Goal: Find specific fact: Find specific fact

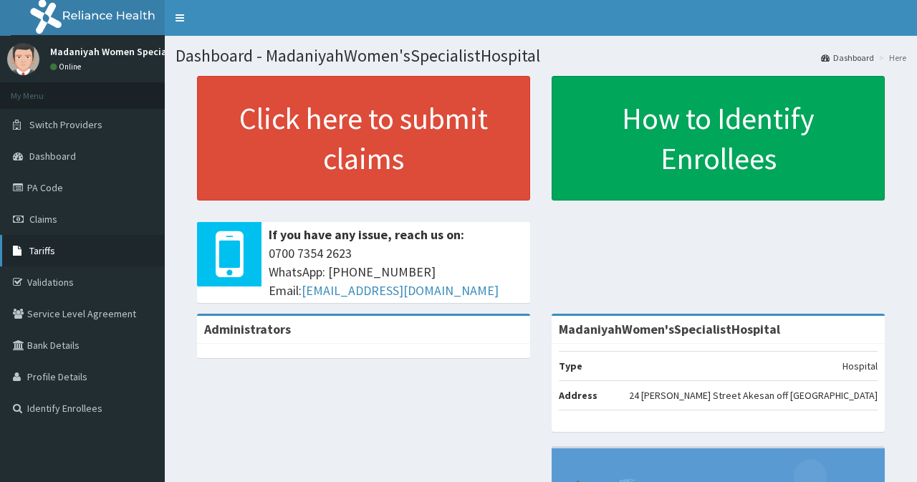
click at [67, 248] on link "Tariffs" at bounding box center [82, 251] width 165 height 32
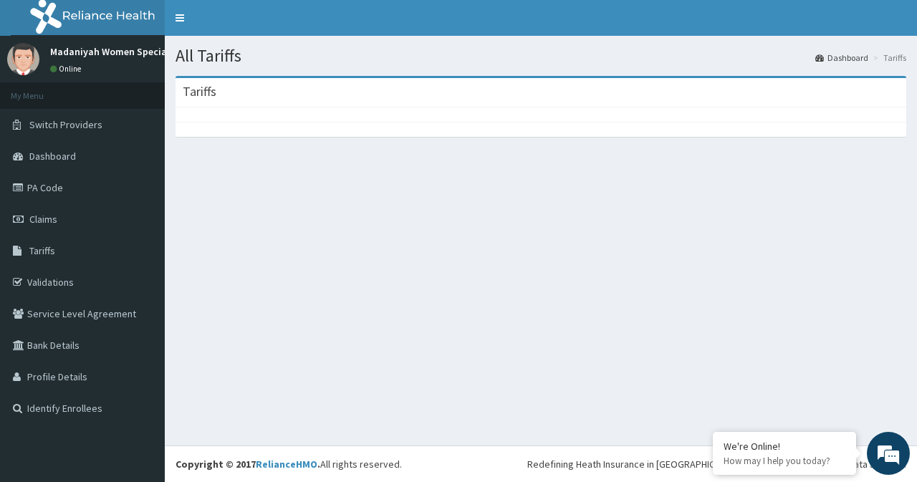
click at [635, 200] on section "Tariffs" at bounding box center [541, 154] width 752 height 179
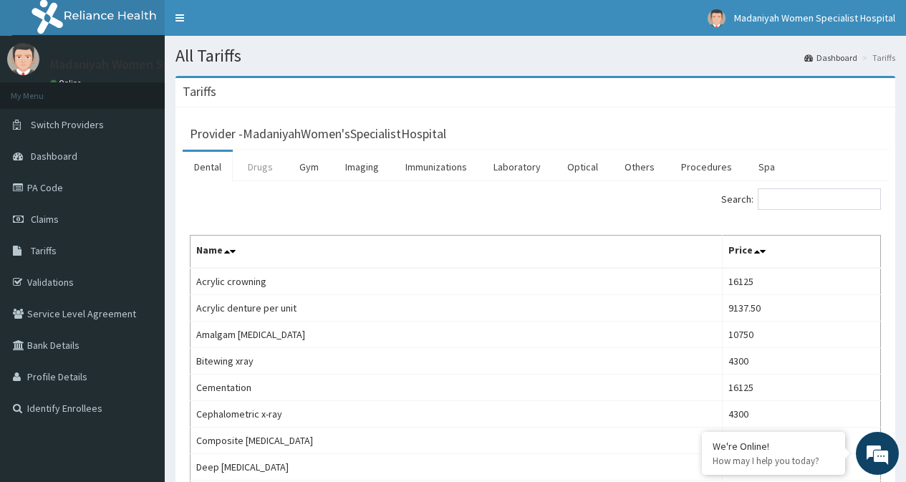
click at [257, 172] on link "Drugs" at bounding box center [260, 167] width 48 height 30
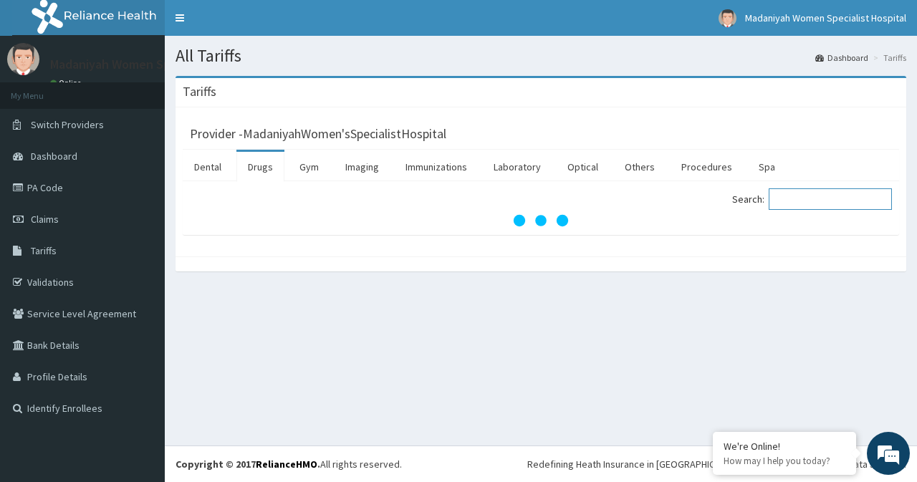
click at [790, 200] on input "Search:" at bounding box center [829, 198] width 123 height 21
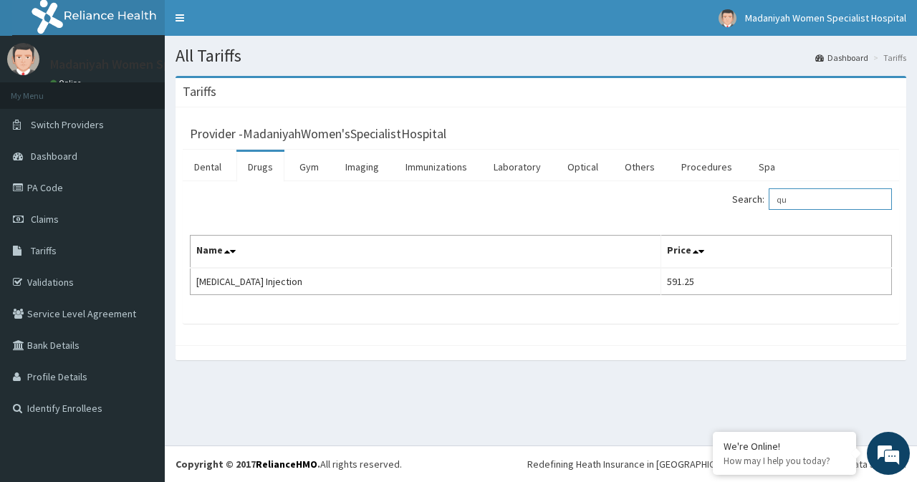
type input "q"
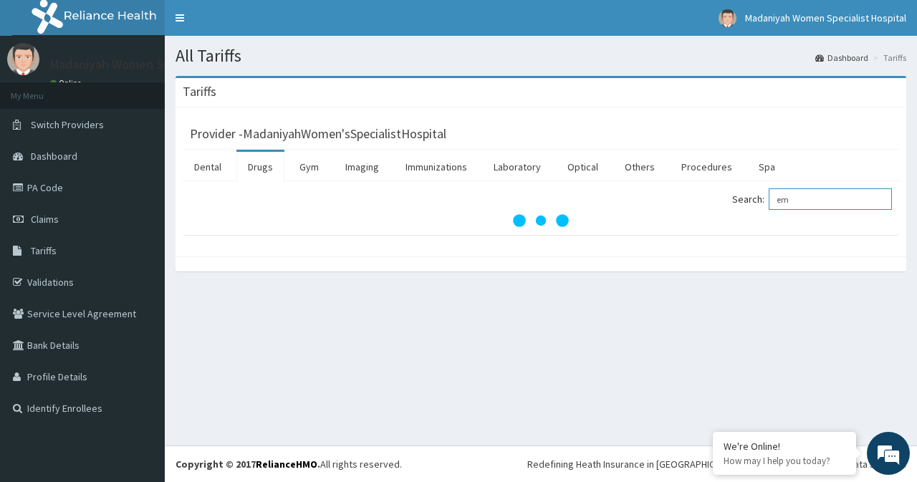
type input "e"
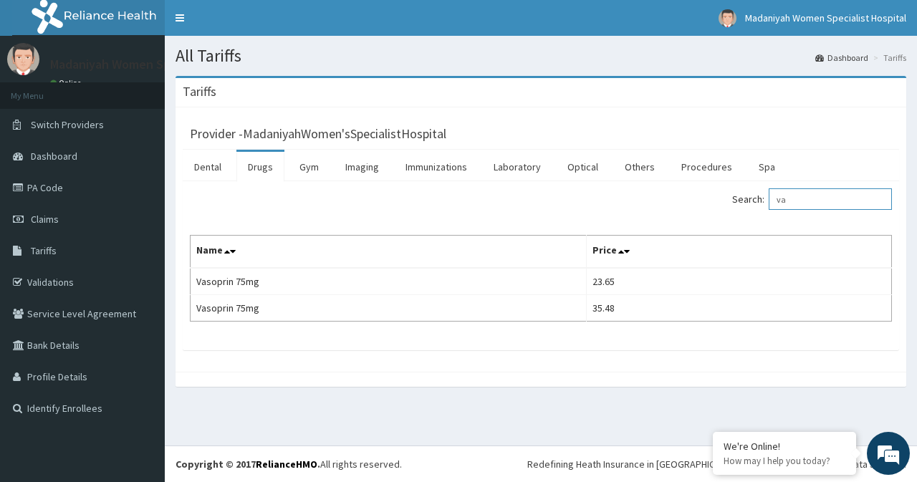
type input "v"
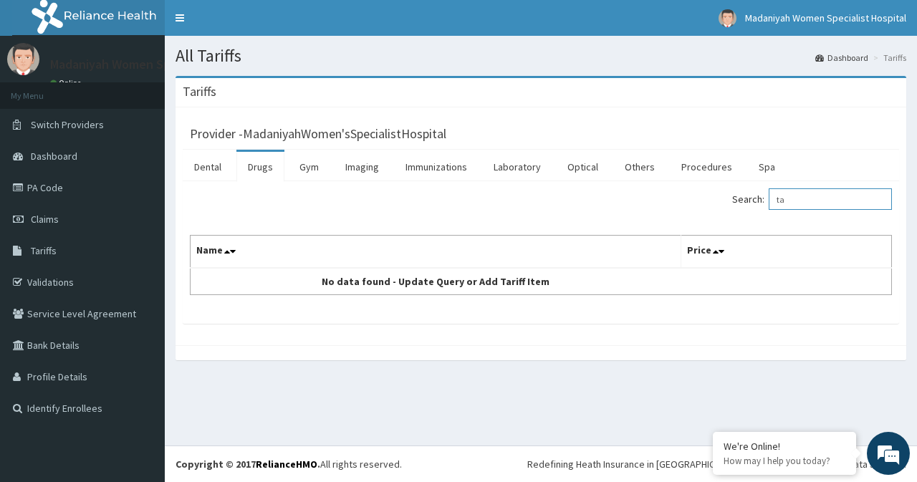
type input "t"
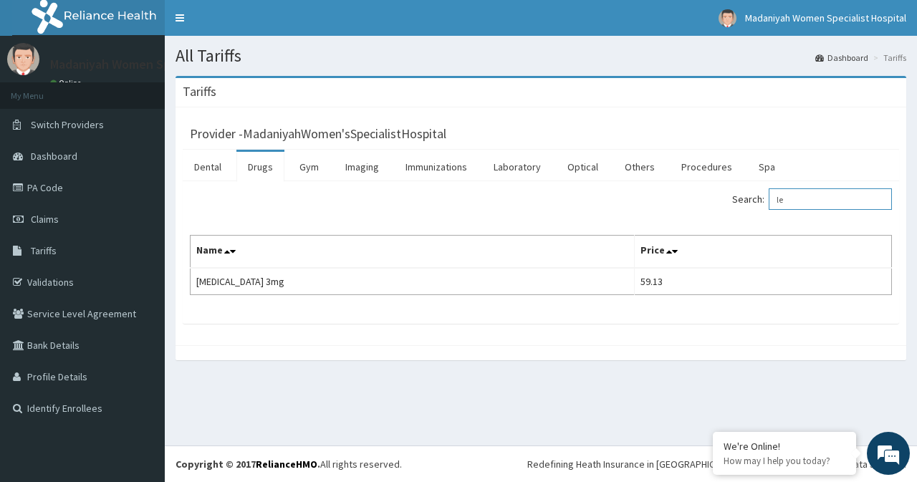
type input "l"
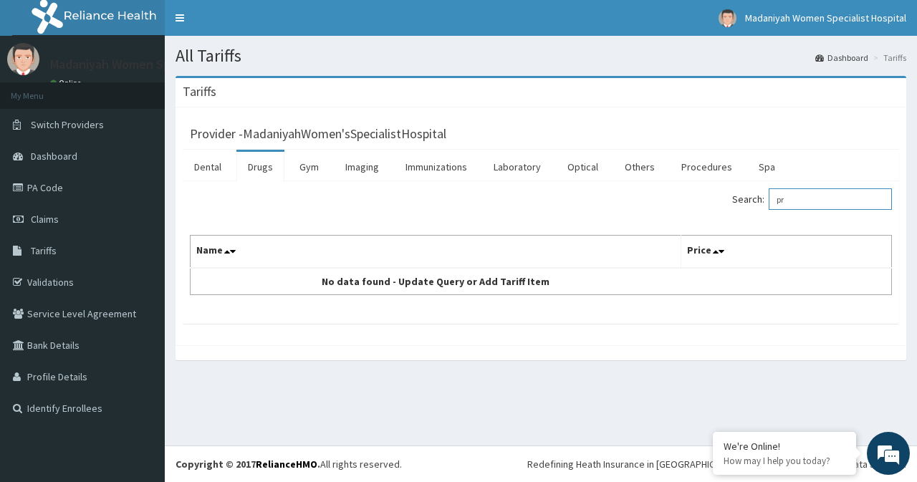
type input "p"
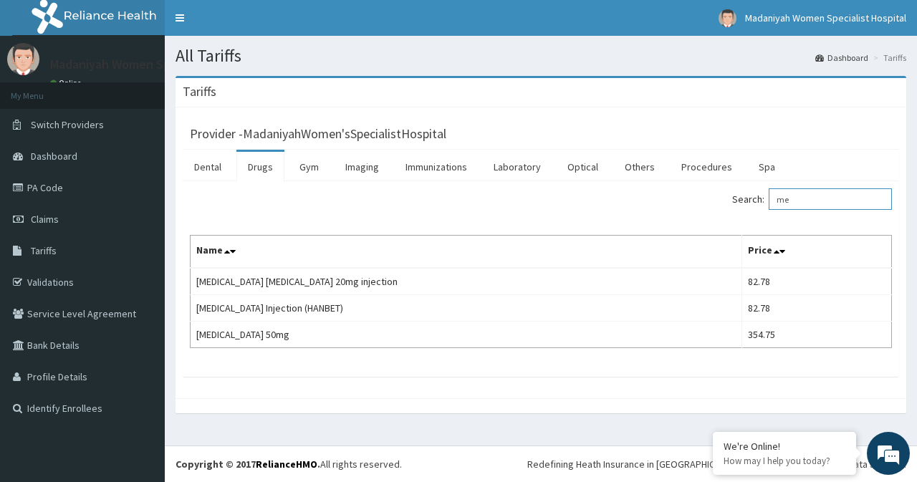
type input "m"
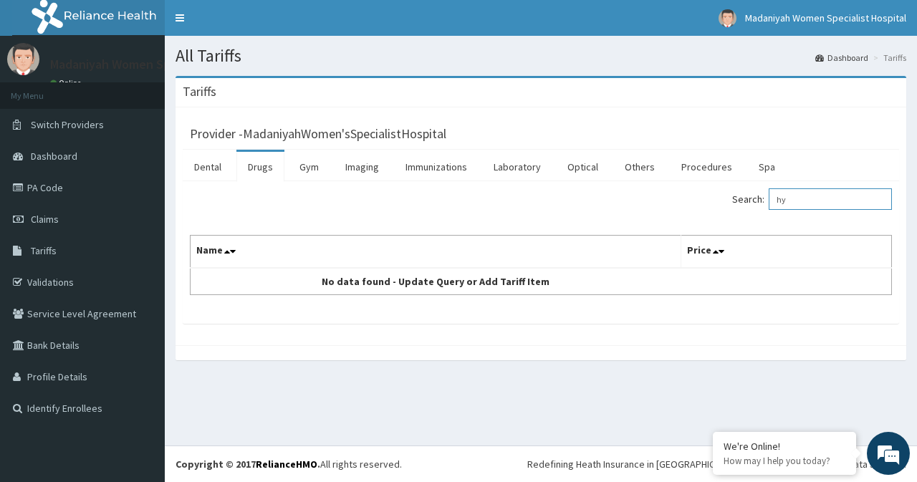
type input "h"
type input "b"
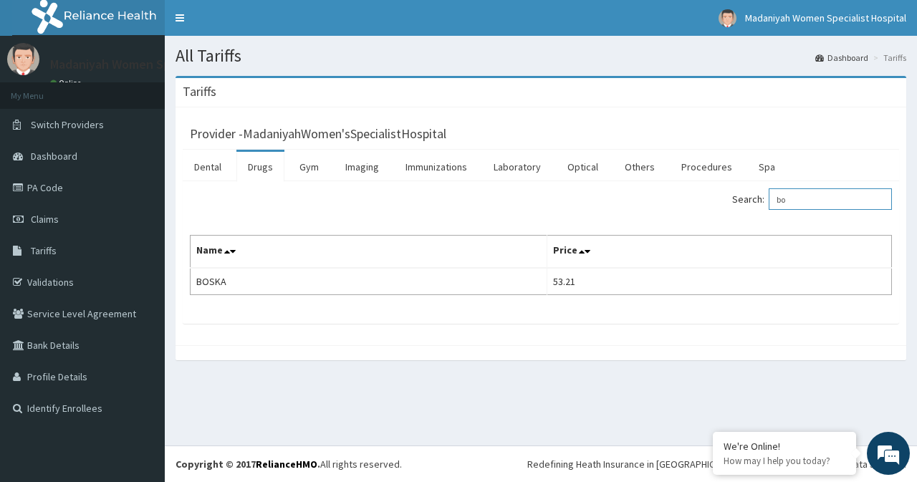
type input "b"
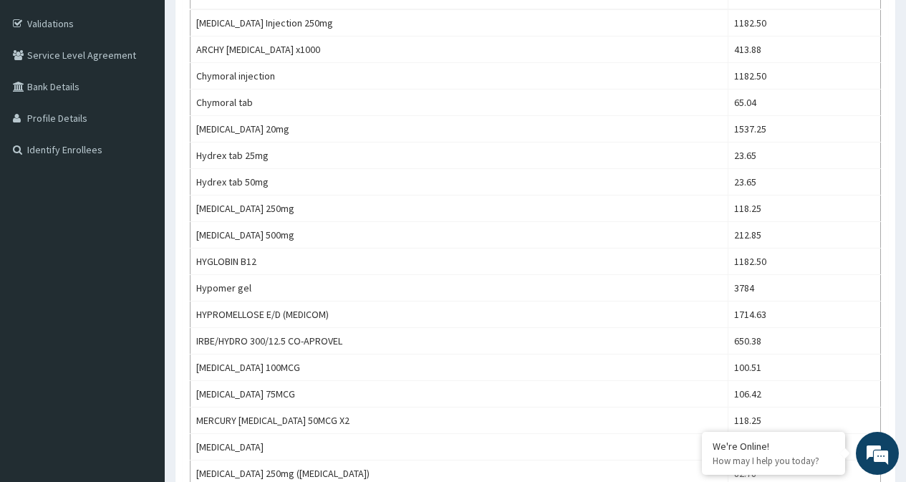
scroll to position [230, 0]
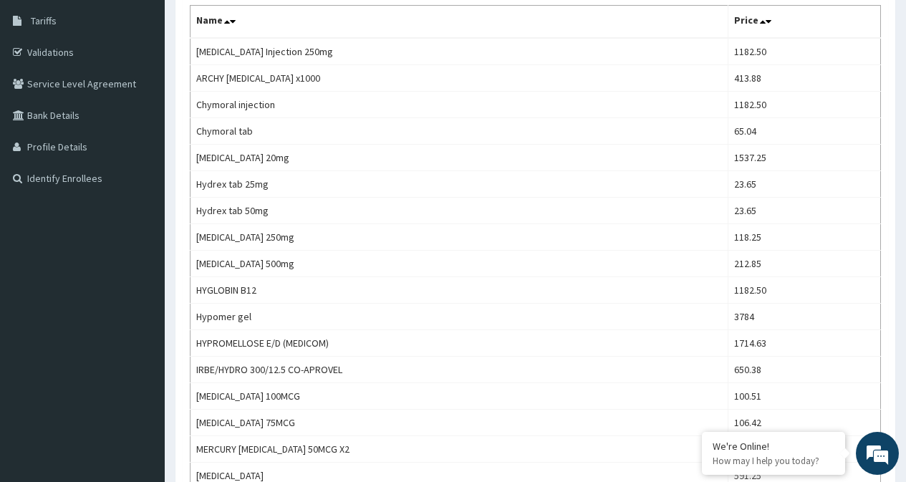
type input "h"
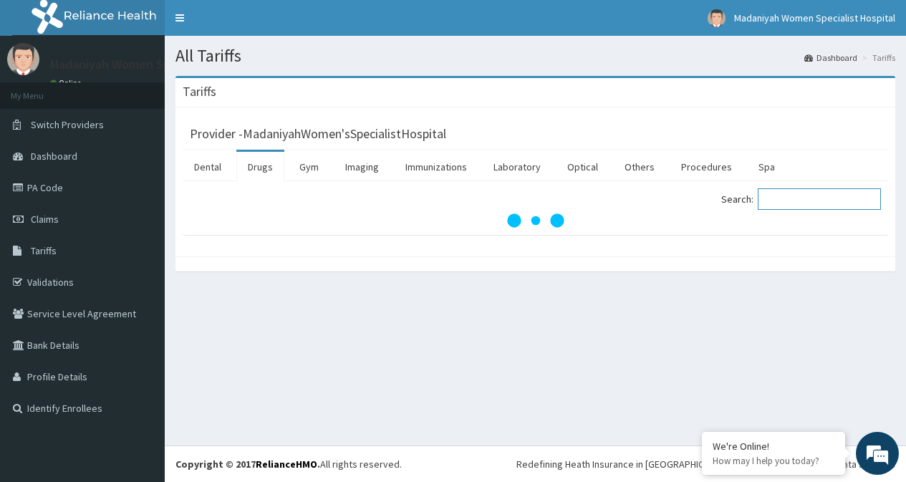
scroll to position [0, 0]
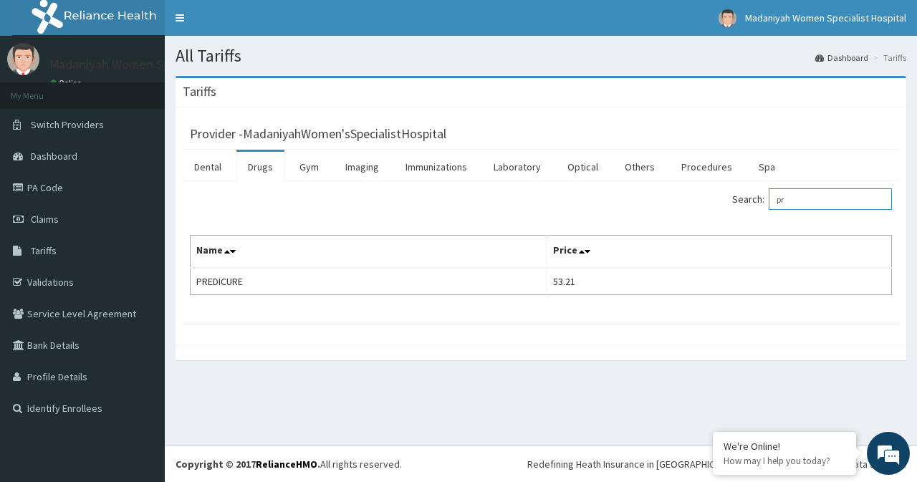
type input "p"
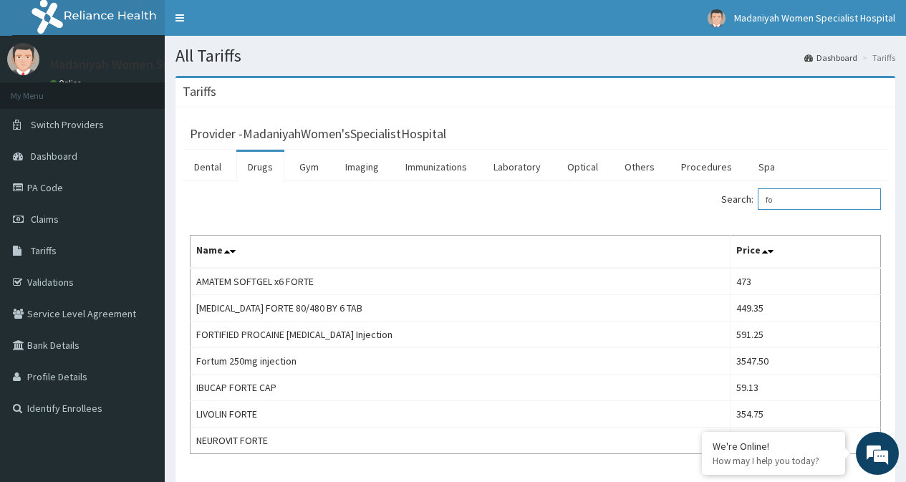
type input "f"
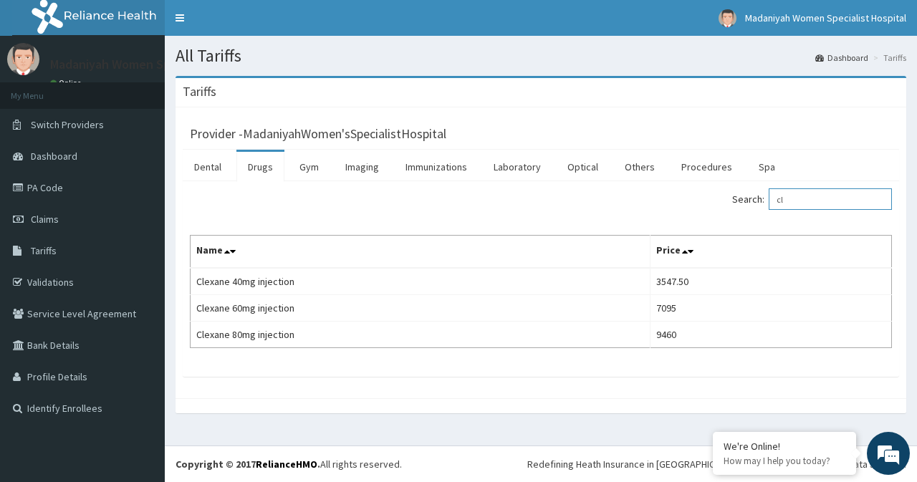
type input "c"
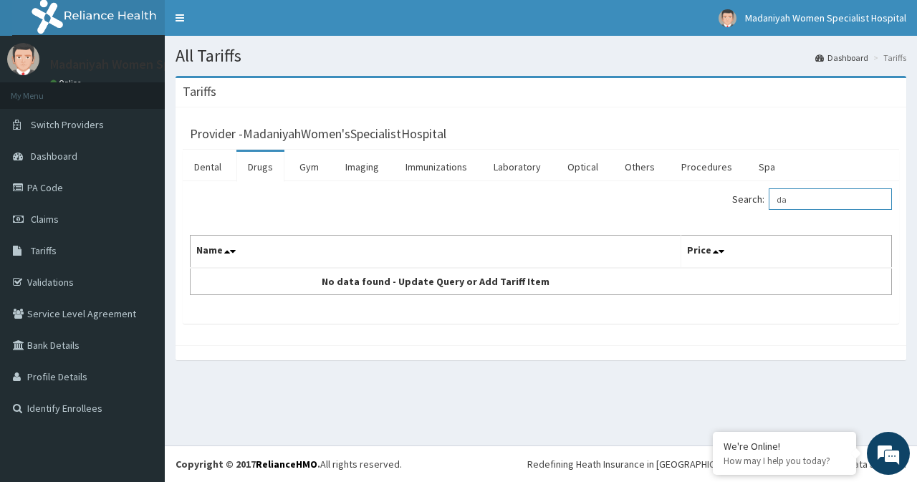
type input "d"
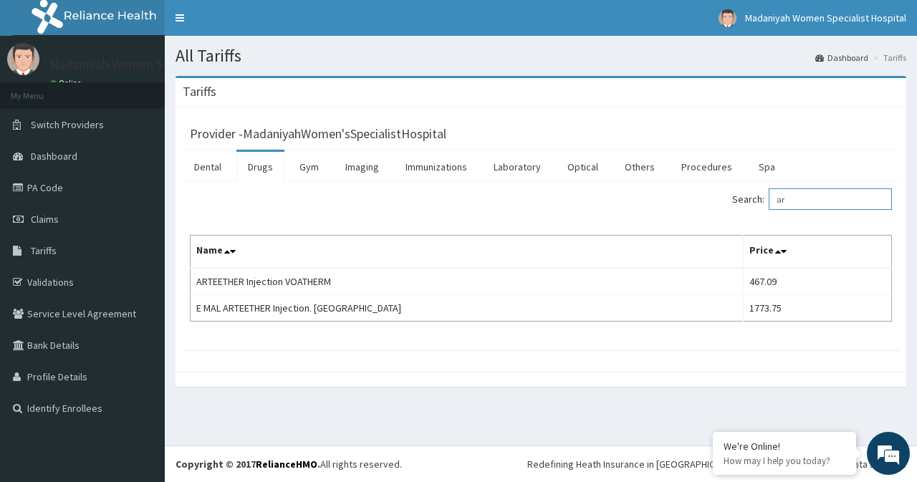
type input "a"
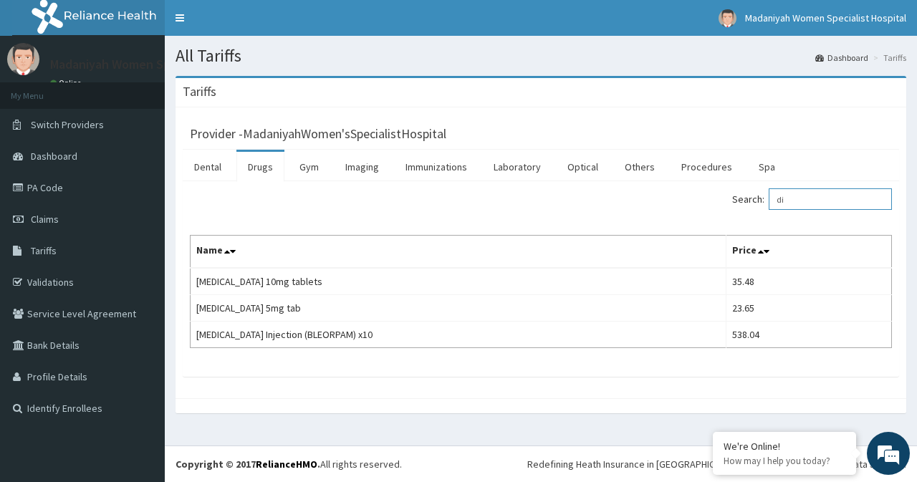
type input "d"
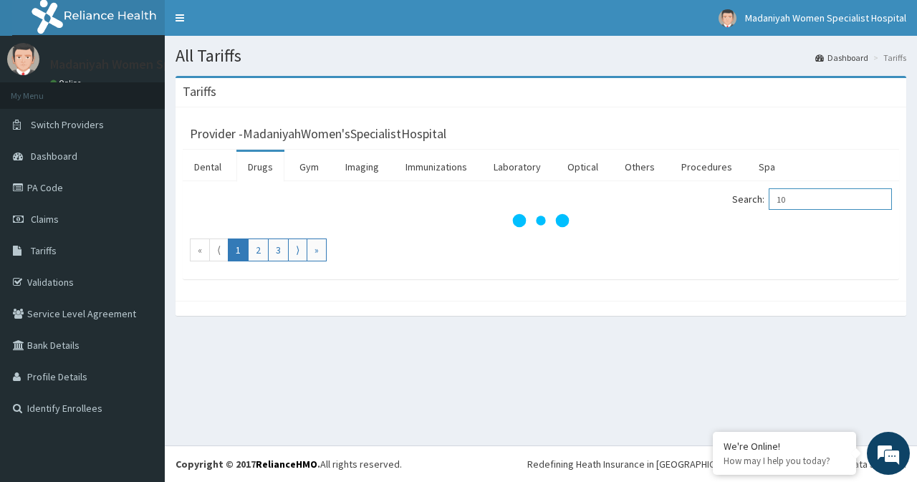
type input "1"
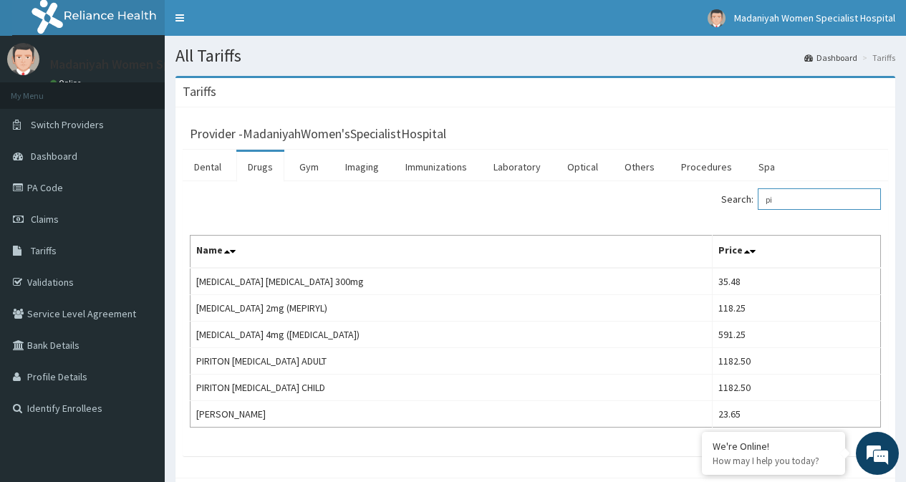
type input "p"
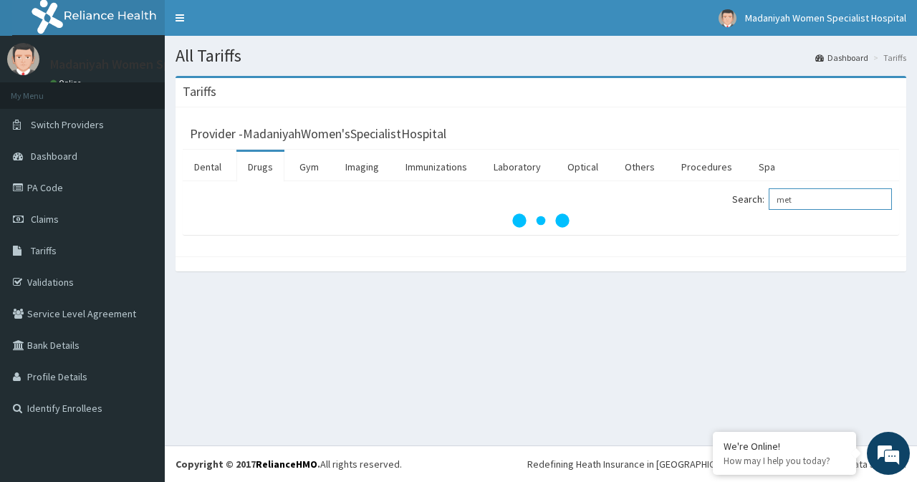
type input "meto"
